Goal: Check status

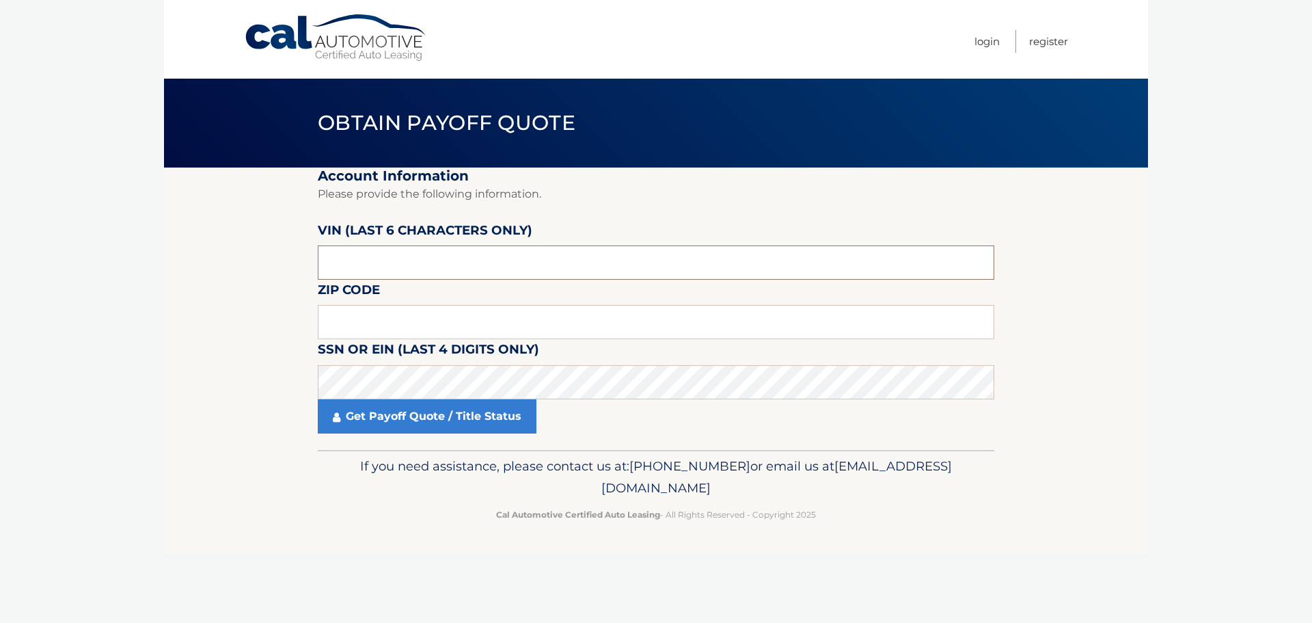
click at [372, 264] on input "text" at bounding box center [656, 262] width 676 height 34
type input "411021"
type input "11021"
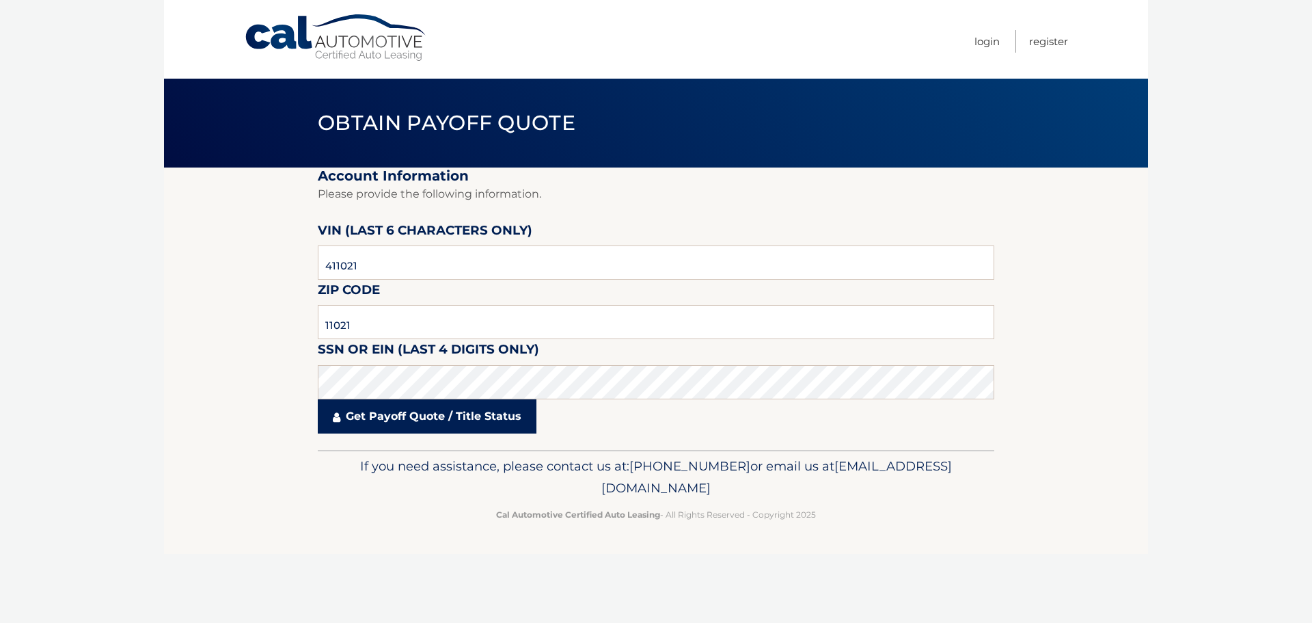
click at [394, 422] on link "Get Payoff Quote / Title Status" at bounding box center [427, 416] width 219 height 34
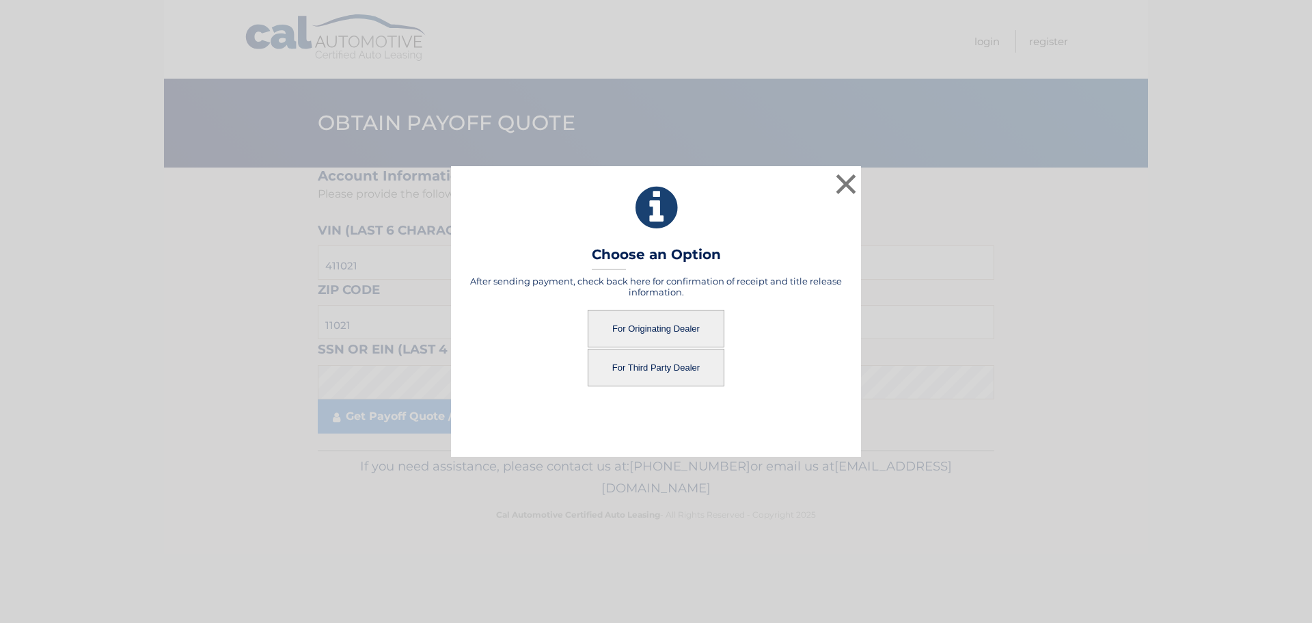
click at [679, 335] on button "For Originating Dealer" at bounding box center [656, 329] width 137 height 38
click at [647, 320] on button "For Originating Dealer" at bounding box center [656, 329] width 137 height 38
